Goal: Task Accomplishment & Management: Manage account settings

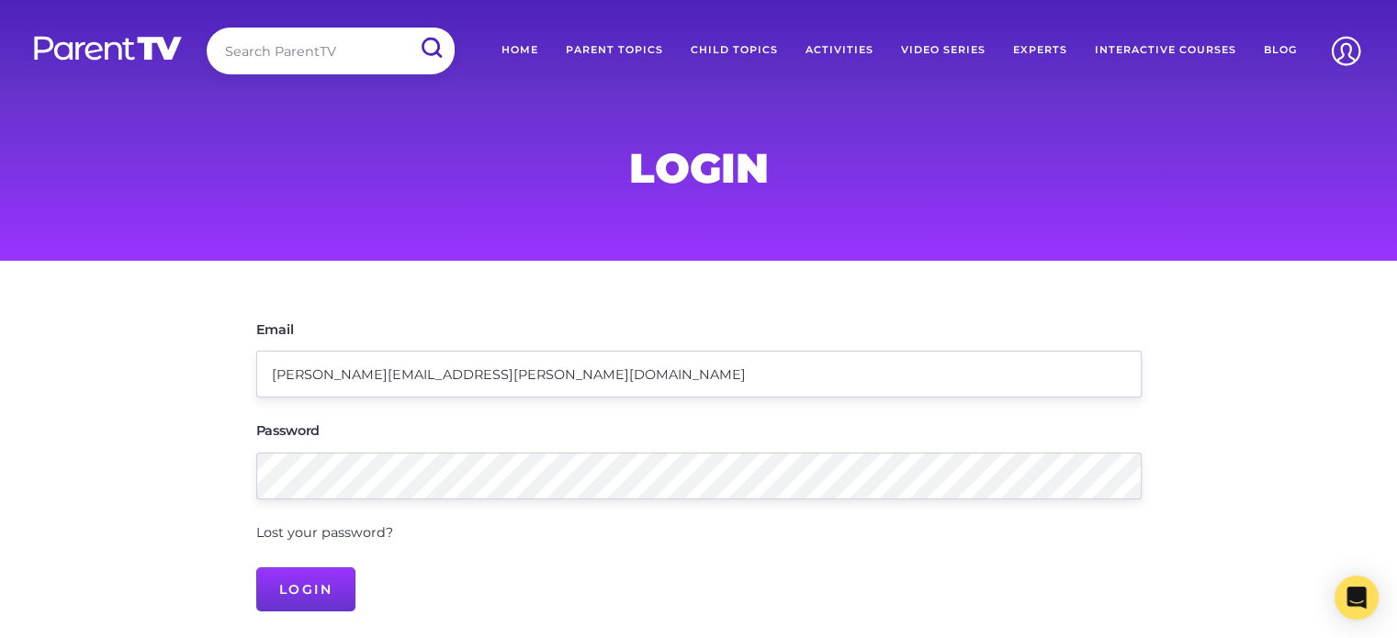
click at [301, 586] on input "Login" at bounding box center [306, 590] width 100 height 44
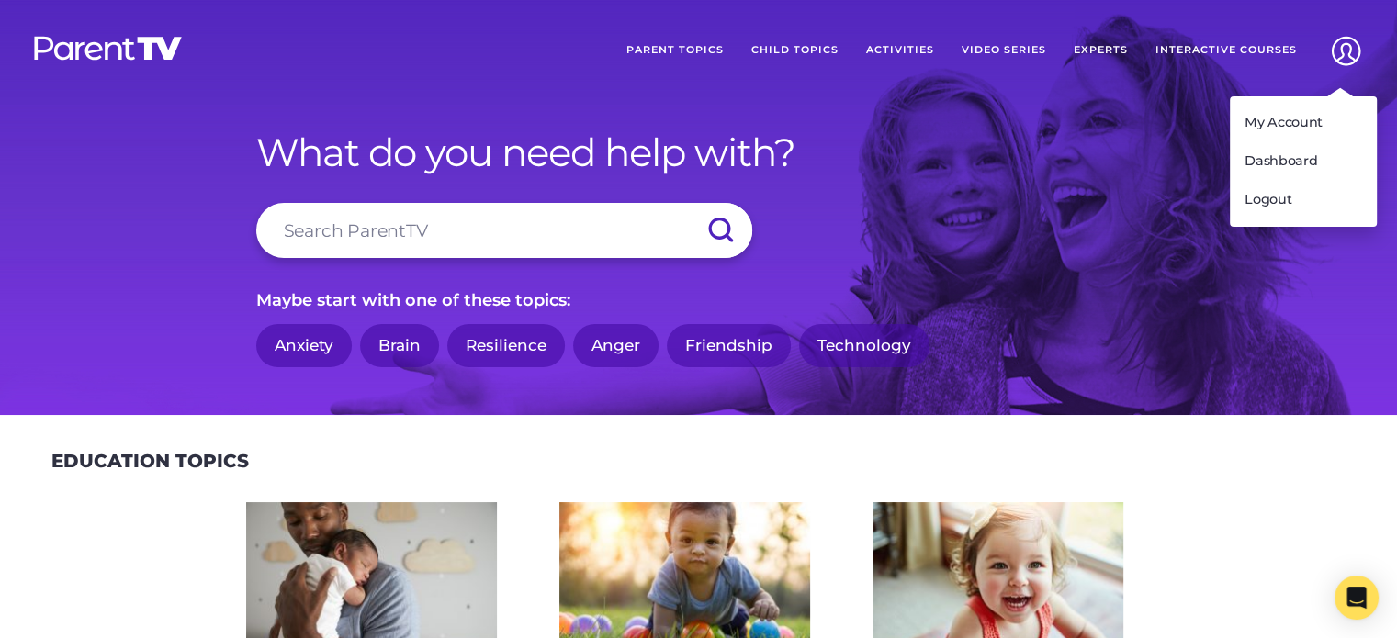
click at [1345, 52] on img at bounding box center [1345, 51] width 47 height 47
click at [1277, 113] on link "My Account" at bounding box center [1303, 123] width 147 height 39
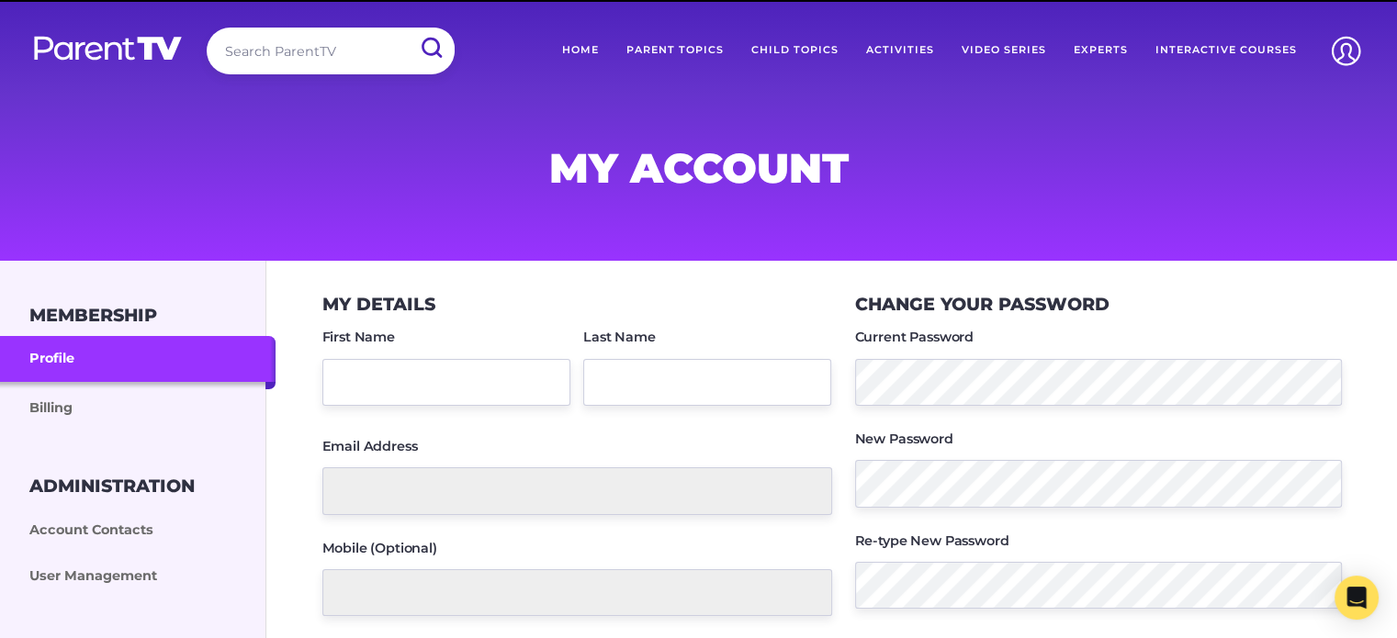
type input "Caroline"
type input "Berry"
type input "caroline.berry@outbackfutures.org.au"
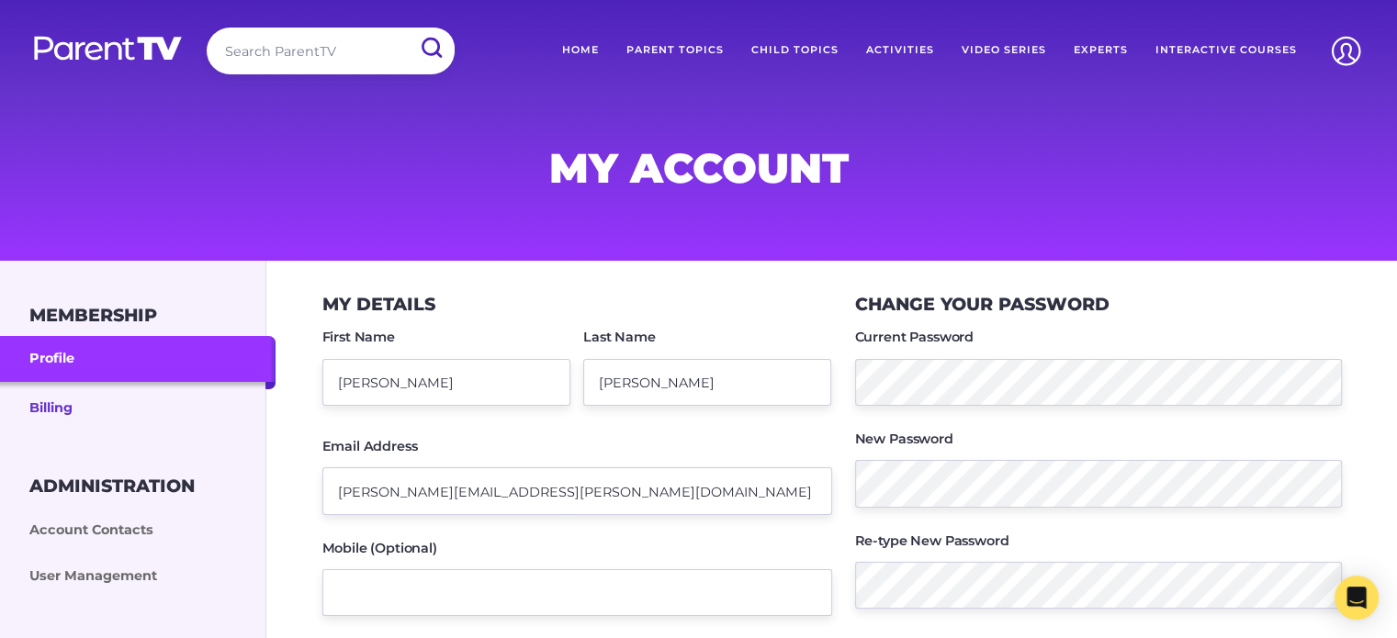
click at [76, 403] on link "Billing" at bounding box center [138, 407] width 276 height 50
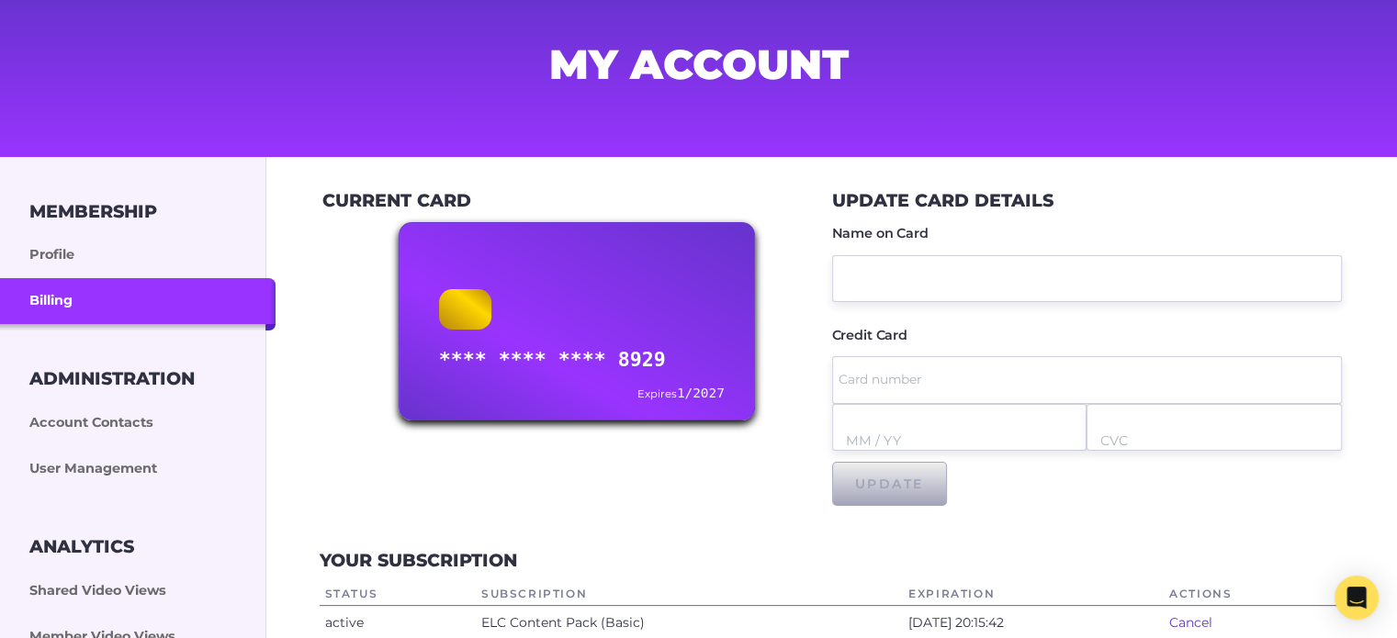
scroll to position [184, 0]
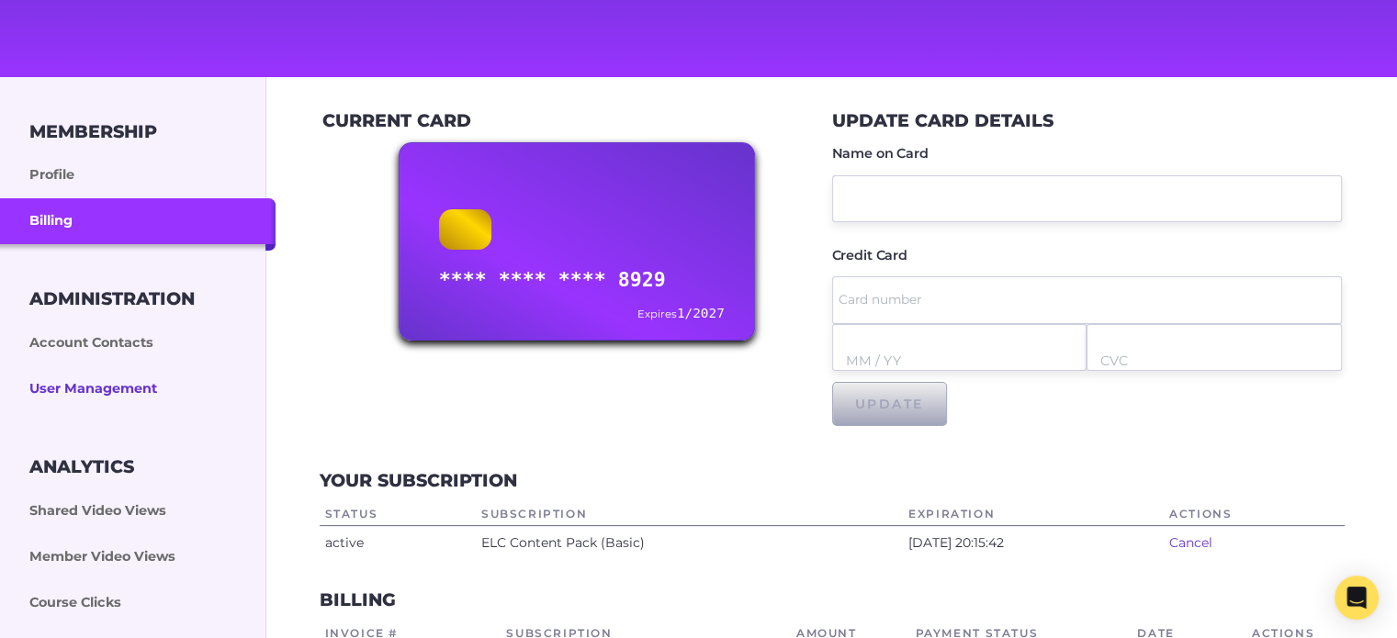
click at [87, 378] on link "User Management" at bounding box center [138, 389] width 276 height 46
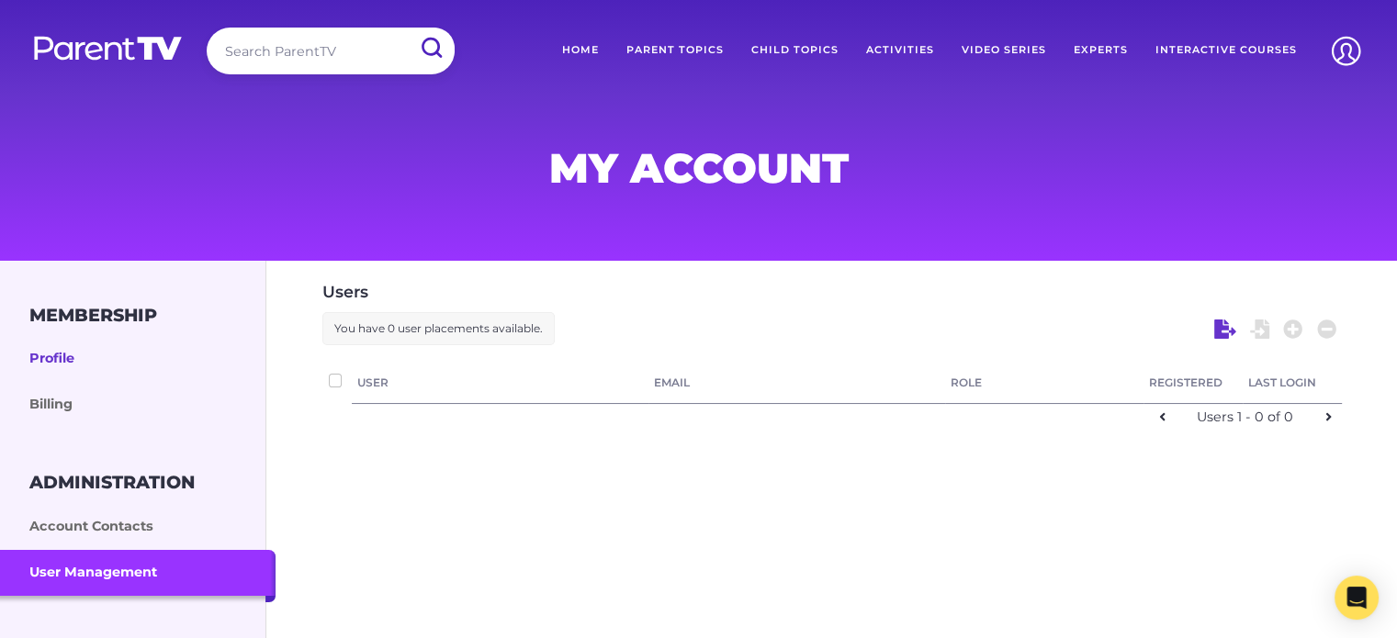
checkbox input "false"
